Goal: Task Accomplishment & Management: Use online tool/utility

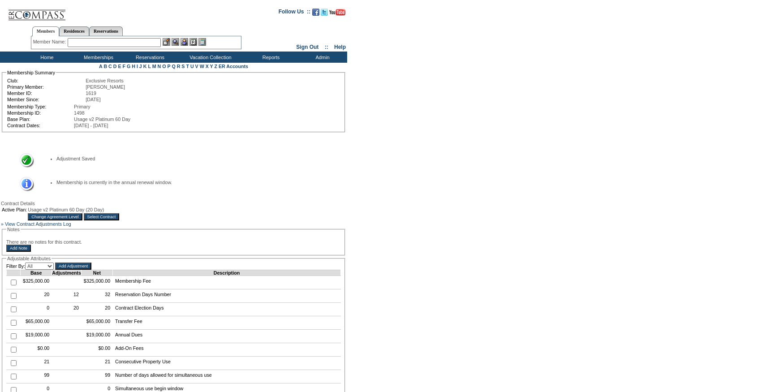
click at [98, 45] on input "text" at bounding box center [114, 42] width 93 height 9
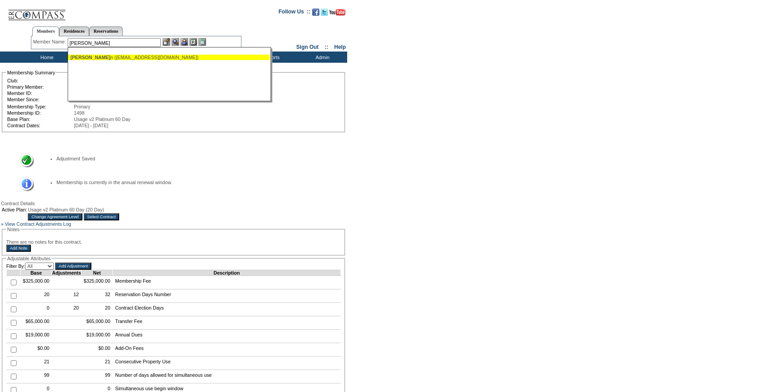
click at [105, 55] on div "[PERSON_NAME] n ([EMAIL_ADDRESS][DOMAIN_NAME])" at bounding box center [168, 57] width 197 height 5
type input "[PERSON_NAME] ([EMAIL_ADDRESS][DOMAIN_NAME])"
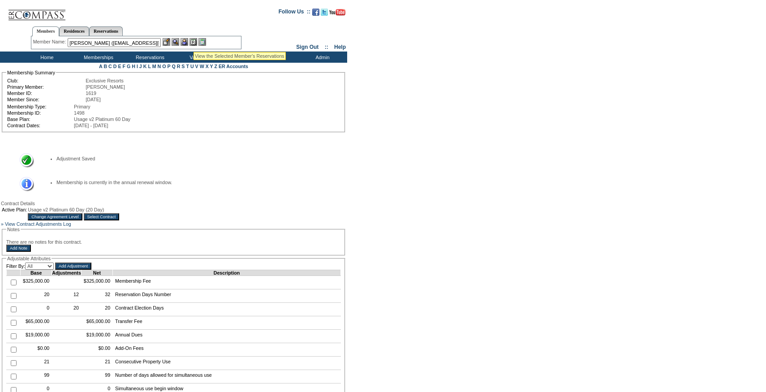
click at [188, 42] on img at bounding box center [185, 42] width 8 height 8
click at [170, 42] on img at bounding box center [167, 42] width 8 height 8
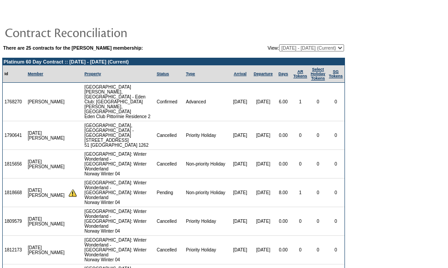
click at [279, 48] on select "05/26/04 - 05/31/05 06/01/05 - 05/31/06 06/01/06 - 05/31/07 06/01/07 - 05/31/08…" at bounding box center [311, 47] width 65 height 7
select select "121502"
click at [279, 44] on select "05/26/04 - 05/31/05 06/01/05 - 05/31/06 06/01/06 - 05/31/07 06/01/07 - 05/31/08…" at bounding box center [311, 47] width 65 height 7
